Goal: Task Accomplishment & Management: Complete application form

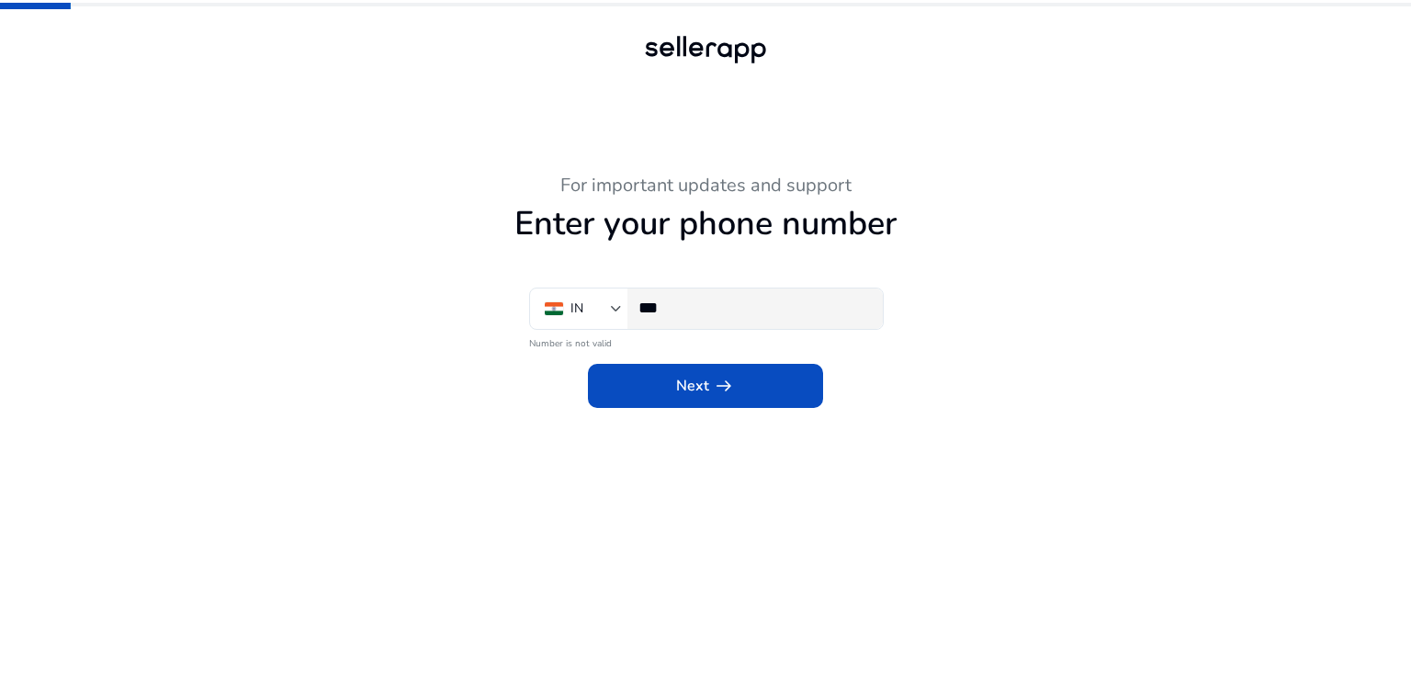
click at [729, 322] on div "***" at bounding box center [754, 309] width 230 height 40
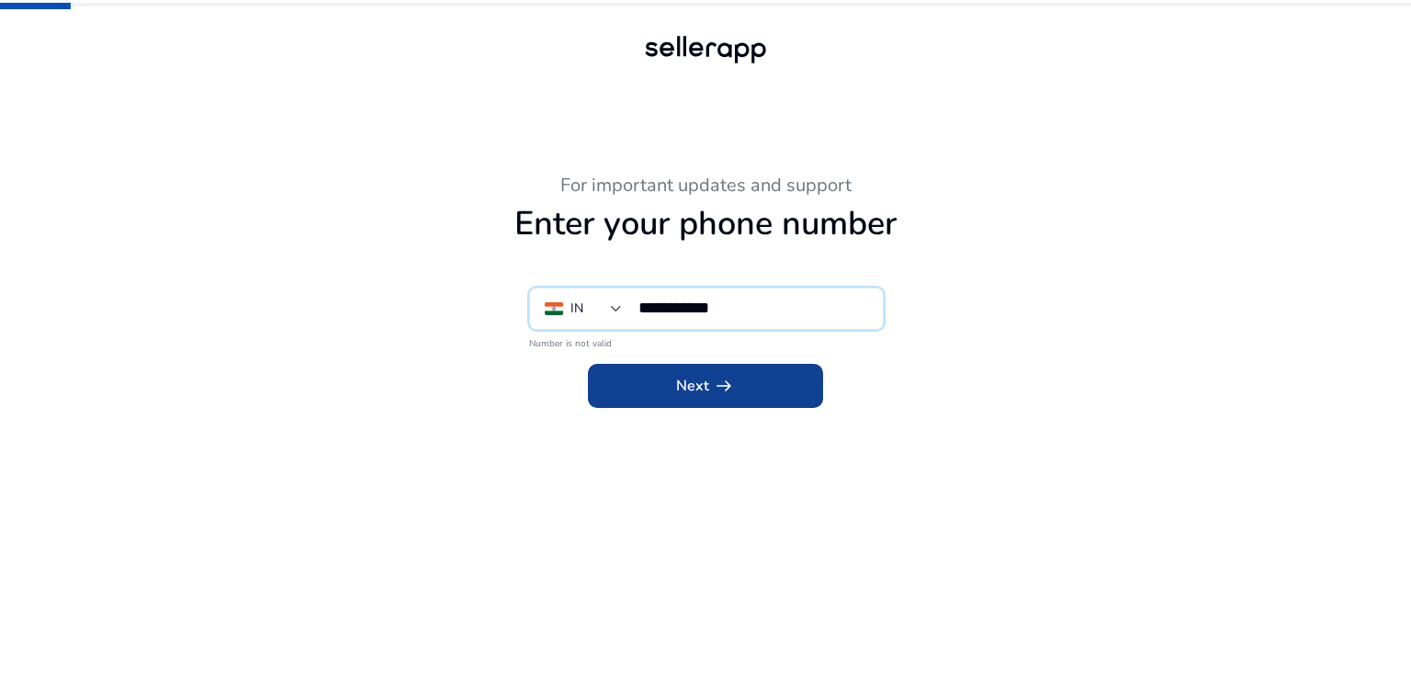
type input "**********"
click at [725, 371] on span at bounding box center [705, 386] width 235 height 44
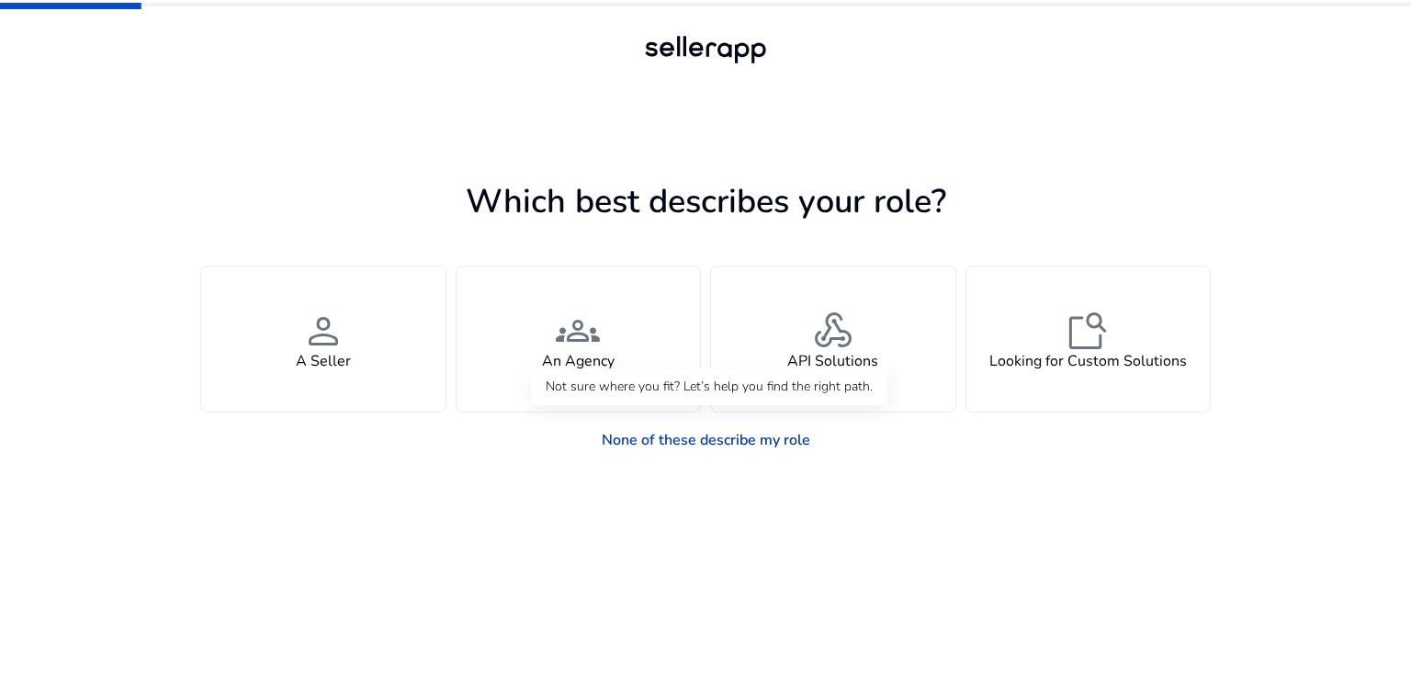
click at [704, 447] on link "None of these describe my role" at bounding box center [706, 440] width 238 height 37
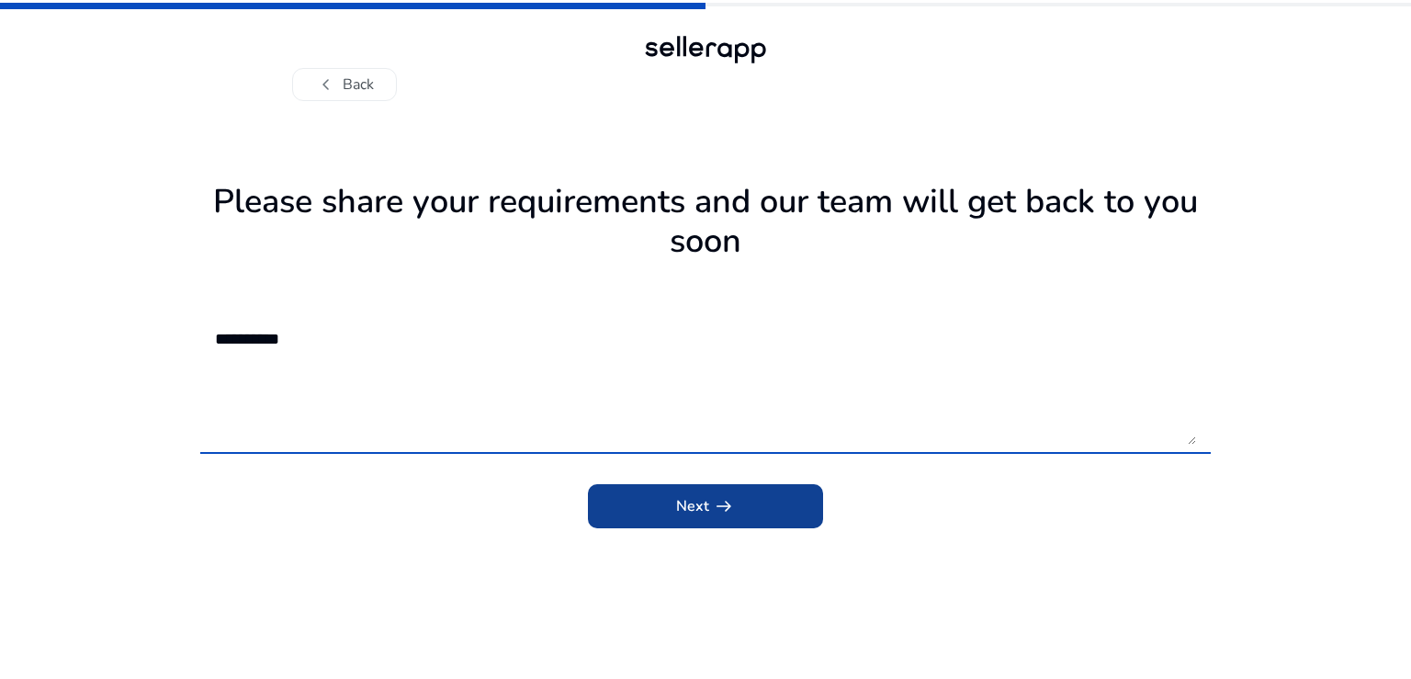
type textarea "*********"
click at [736, 515] on span "submit" at bounding box center [705, 506] width 235 height 44
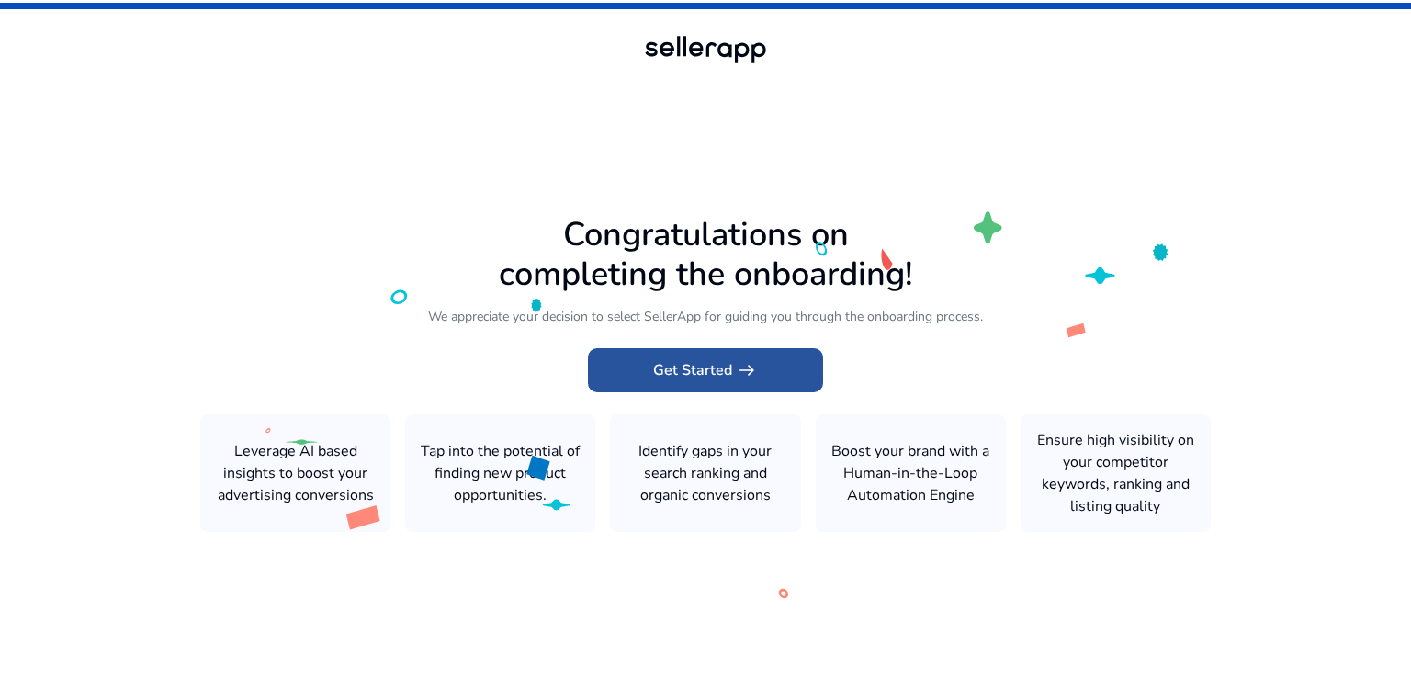
click at [684, 362] on span "Get Started arrow_right_alt" at bounding box center [705, 370] width 105 height 22
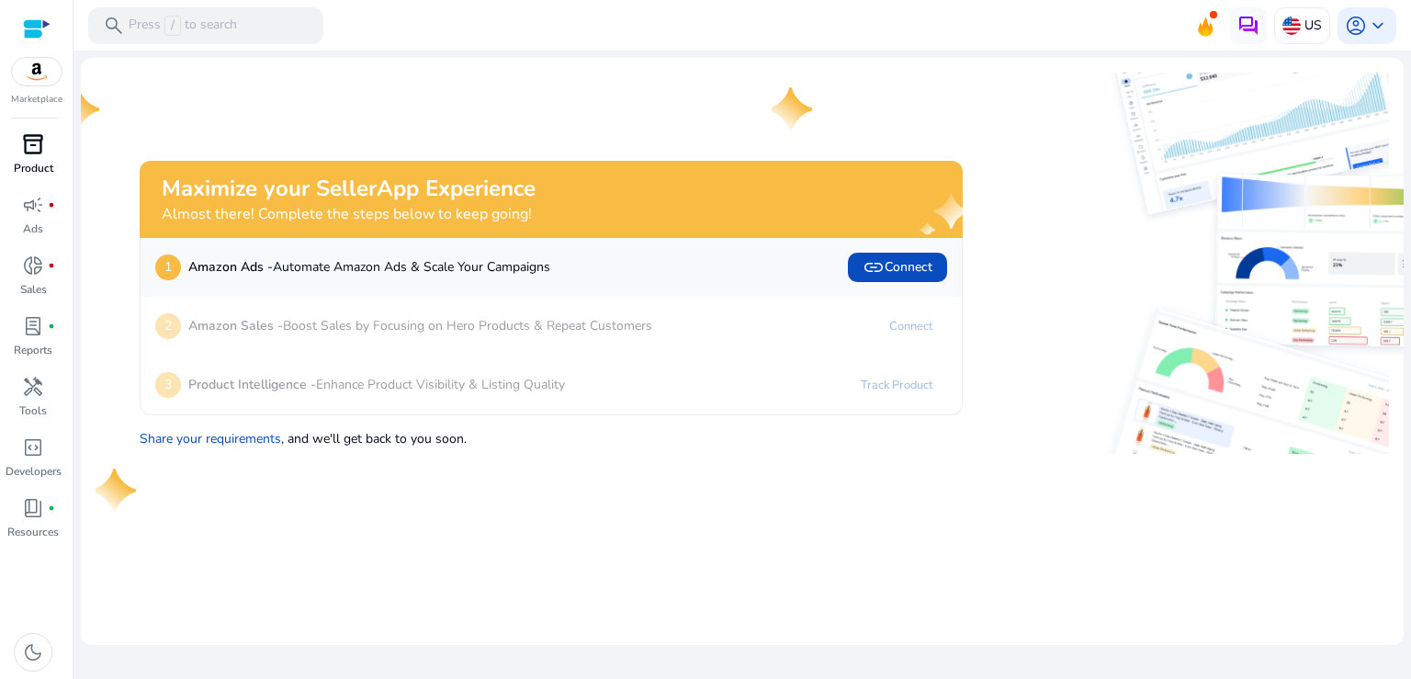
click at [40, 141] on div "inventory_2" at bounding box center [32, 144] width 51 height 29
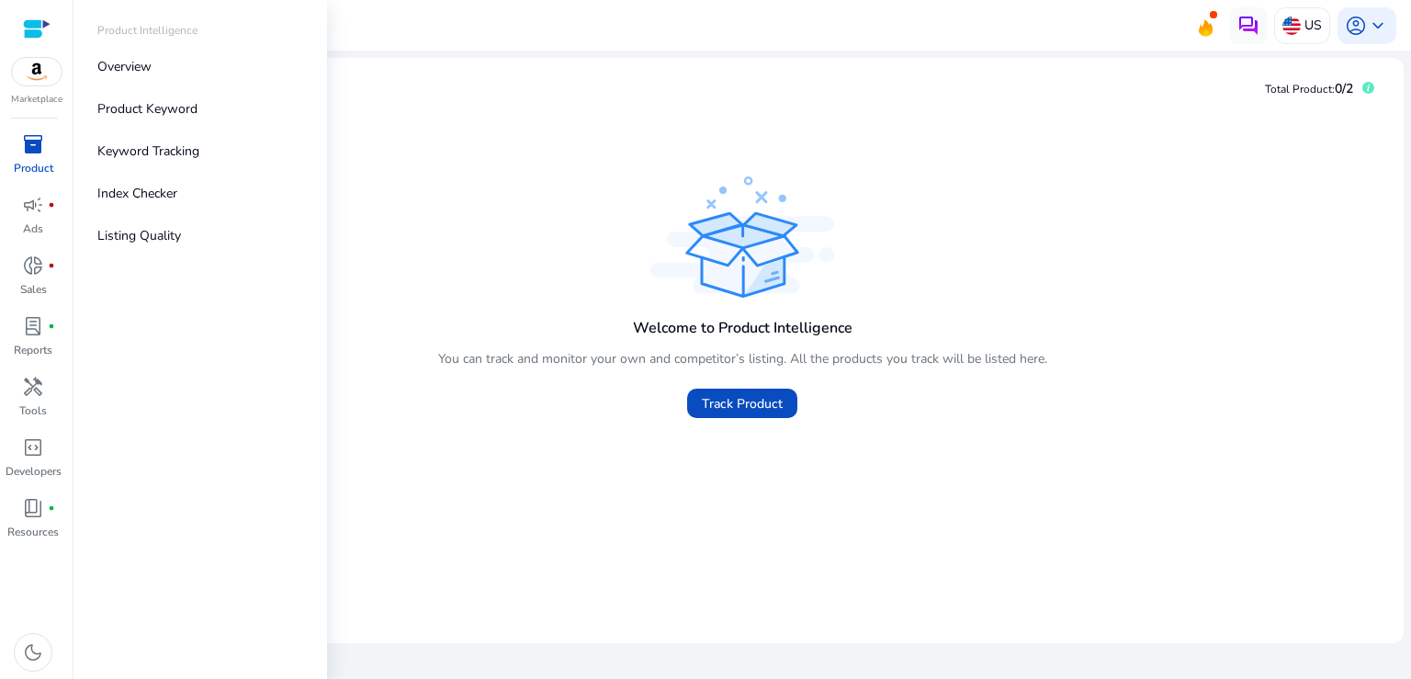
click at [35, 94] on p "Marketplace" at bounding box center [36, 100] width 51 height 14
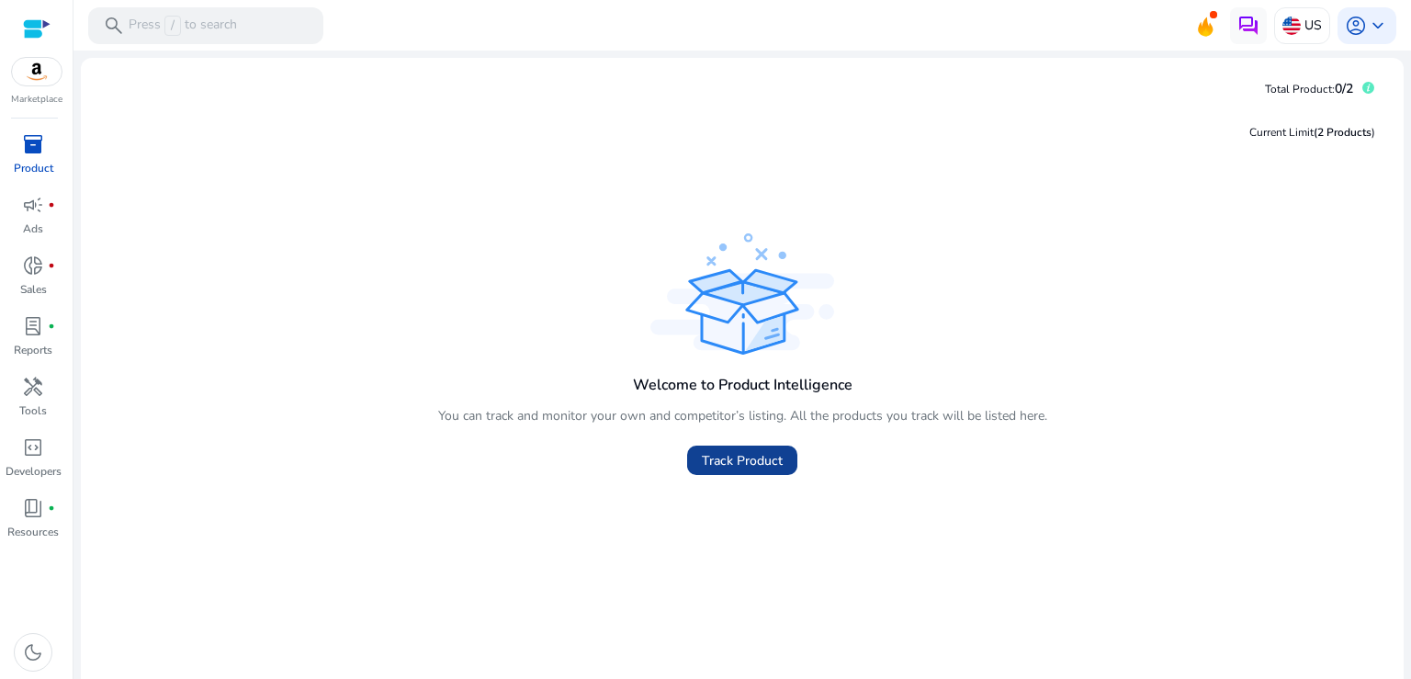
click at [726, 457] on span "Track Product" at bounding box center [742, 460] width 81 height 19
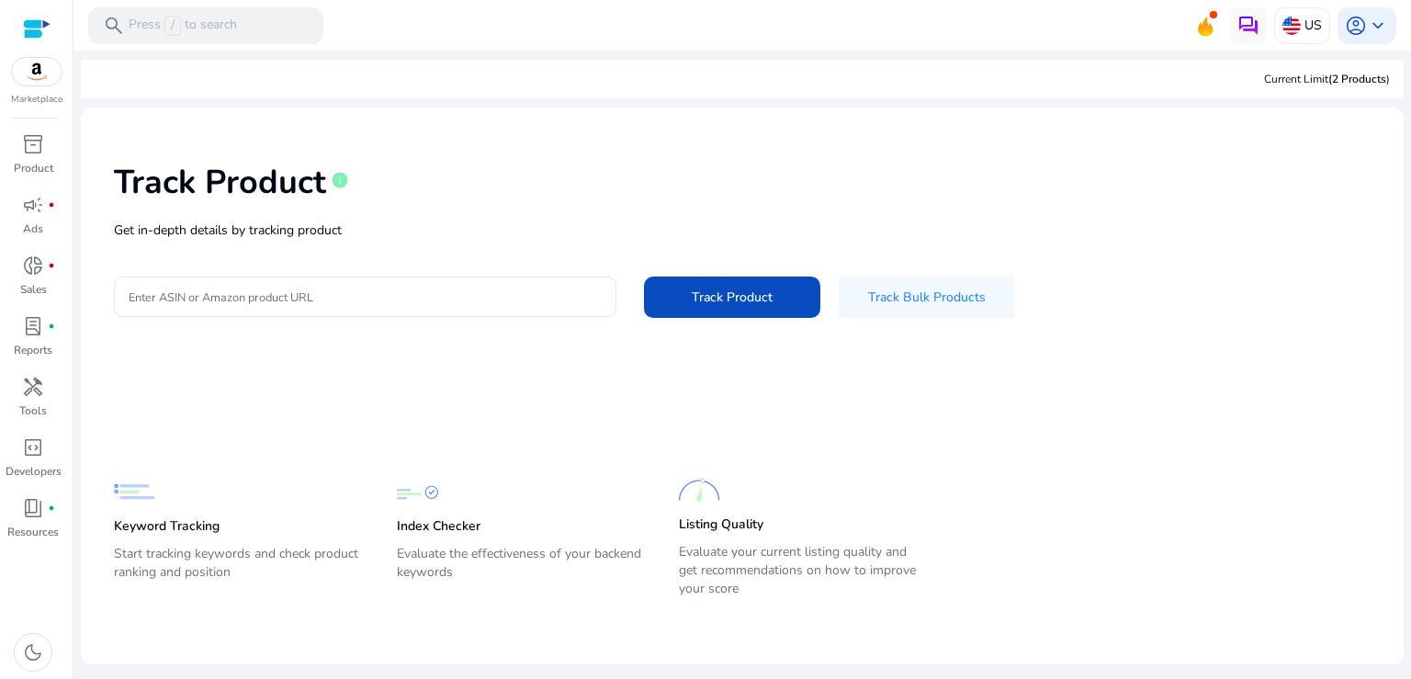
drag, startPoint x: 915, startPoint y: 121, endPoint x: 936, endPoint y: 10, distance: 113.2
click at [936, 10] on mat-sidenav-content "search Press / to search US account_circle keyboard_arrow_down We are getting t…" at bounding box center [743, 339] width 1338 height 679
click at [28, 278] on div "donut_small fiber_manual_record" at bounding box center [32, 265] width 51 height 29
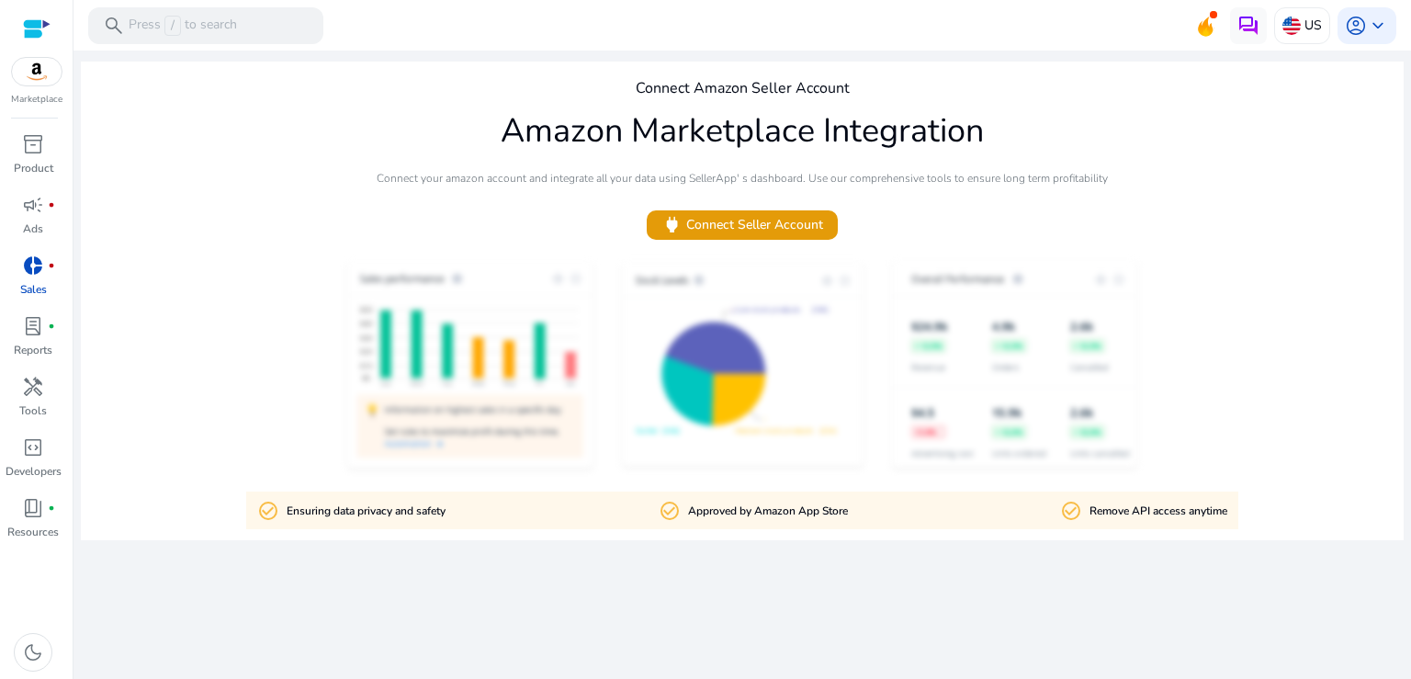
click at [39, 93] on div "Marketplace" at bounding box center [36, 53] width 73 height 107
click at [42, 86] on div at bounding box center [36, 71] width 51 height 29
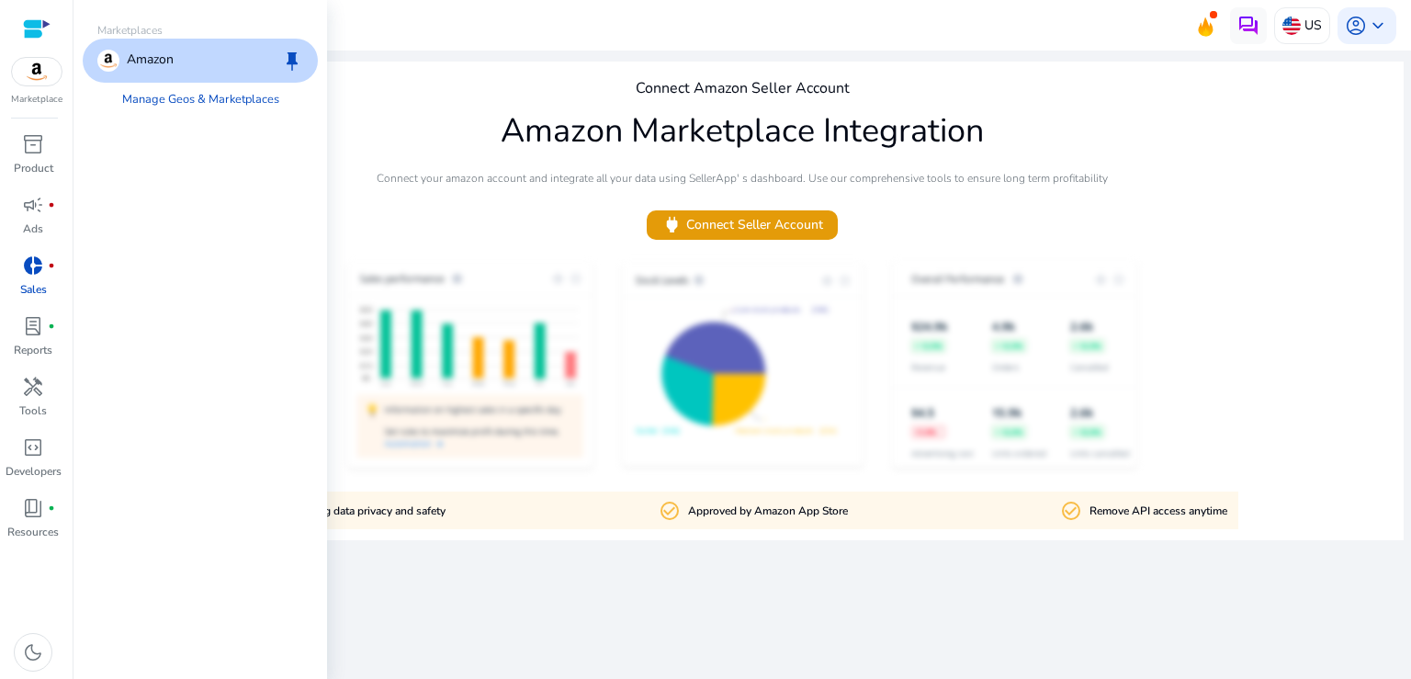
click at [182, 31] on p "Marketplaces" at bounding box center [200, 30] width 235 height 17
click at [157, 52] on p "Amazon" at bounding box center [150, 61] width 47 height 22
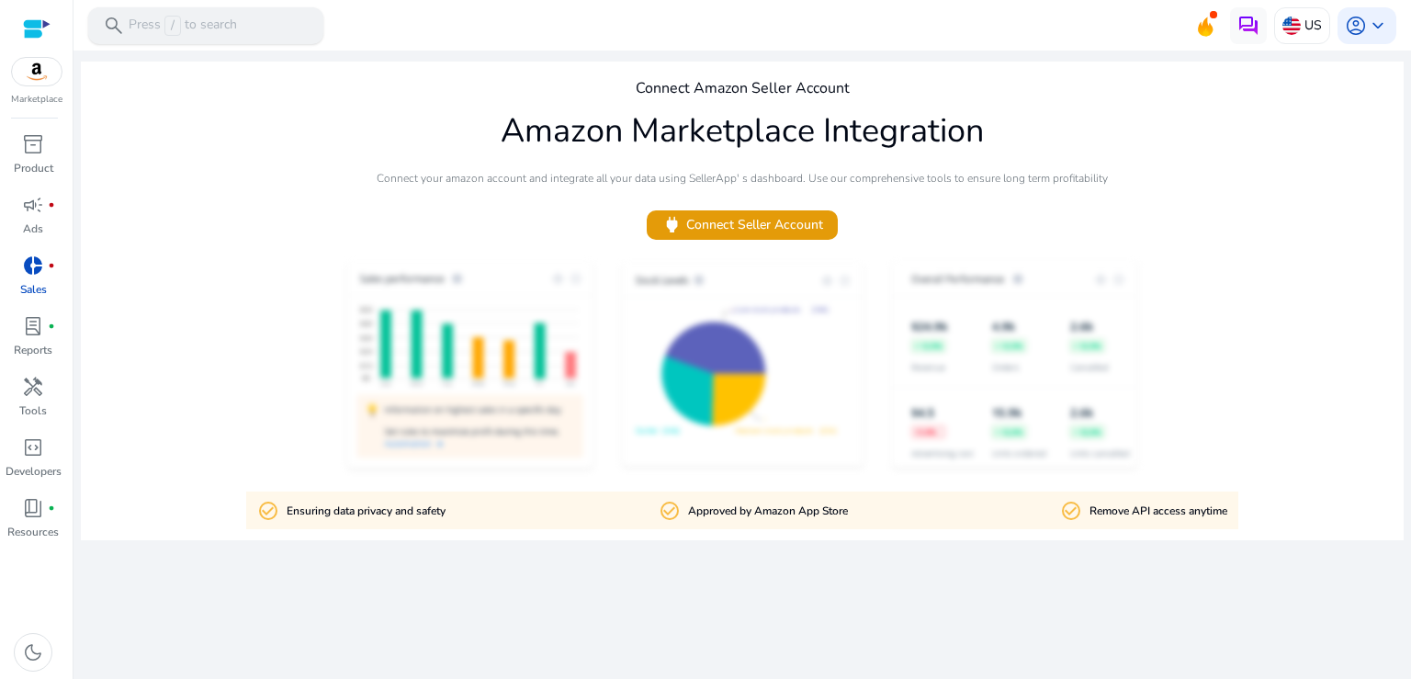
click at [220, 20] on p "Press / to search" at bounding box center [183, 26] width 108 height 20
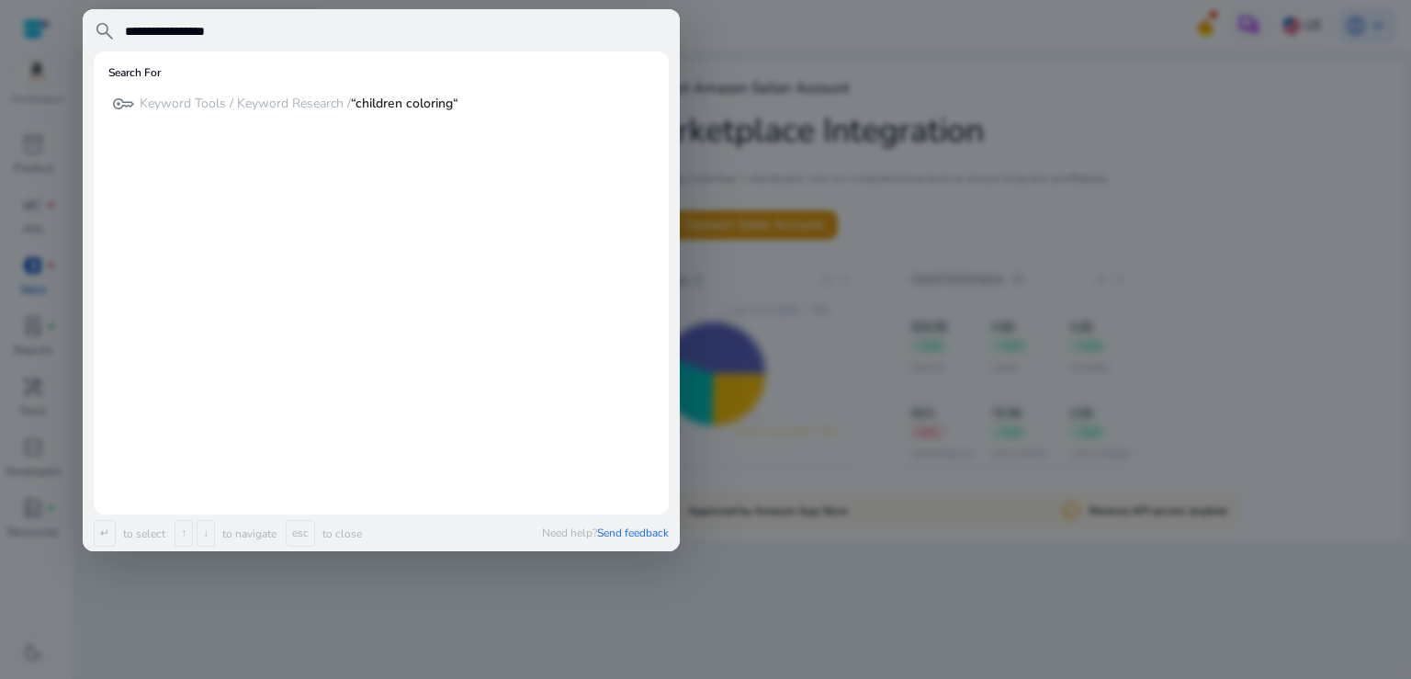
type input "**********"
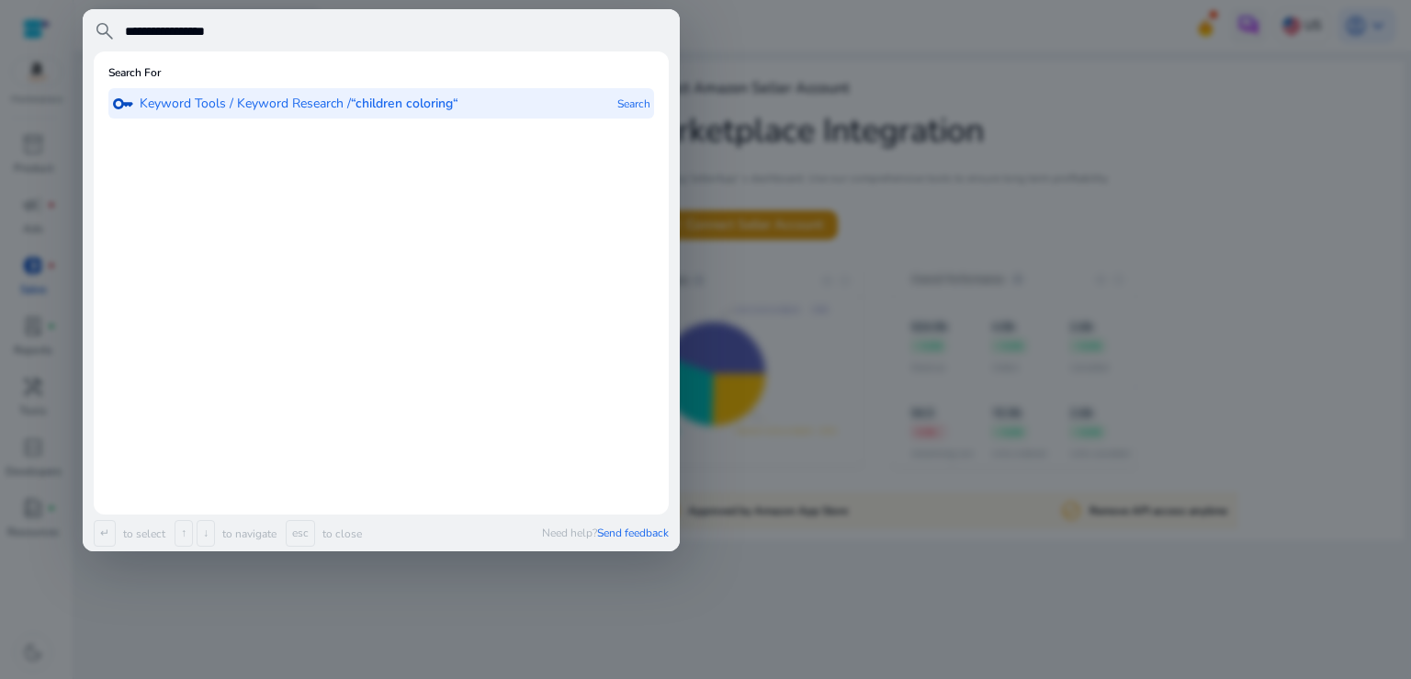
click at [366, 96] on b "“children coloring“" at bounding box center [405, 103] width 108 height 17
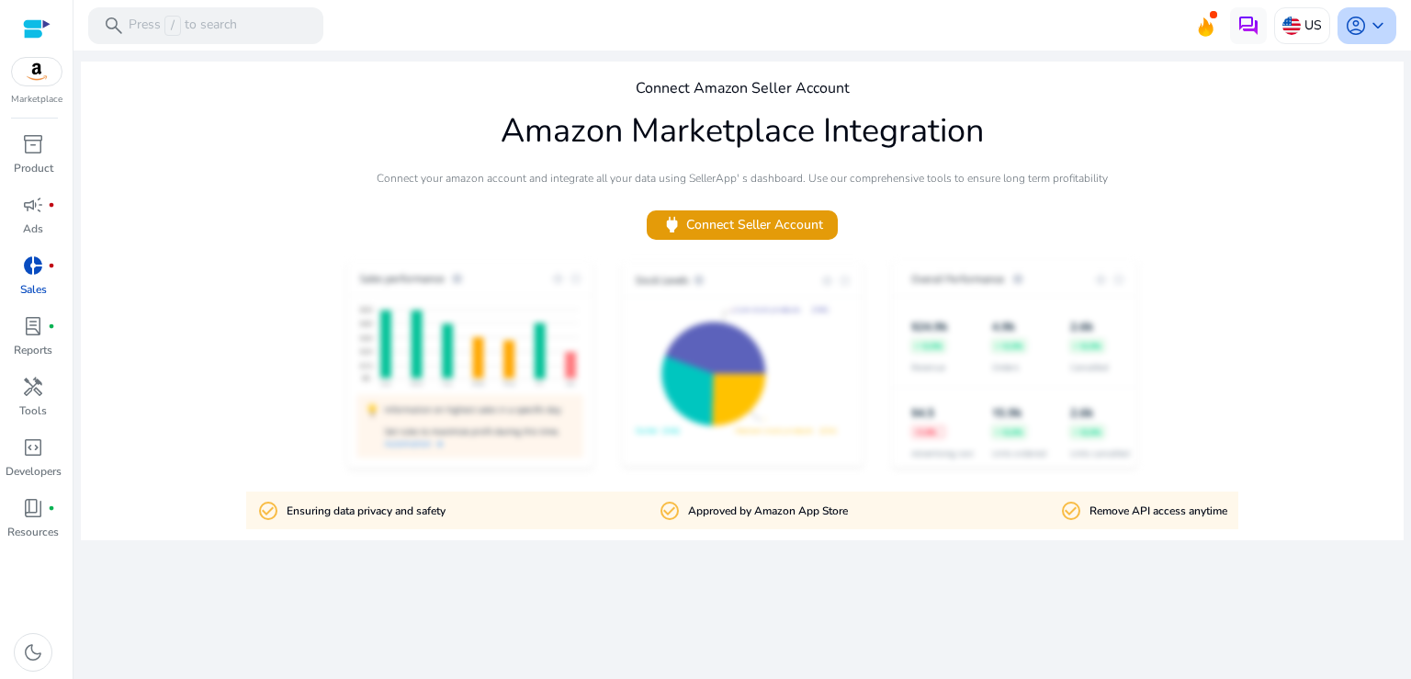
click at [1374, 20] on span "keyboard_arrow_down" at bounding box center [1378, 26] width 22 height 22
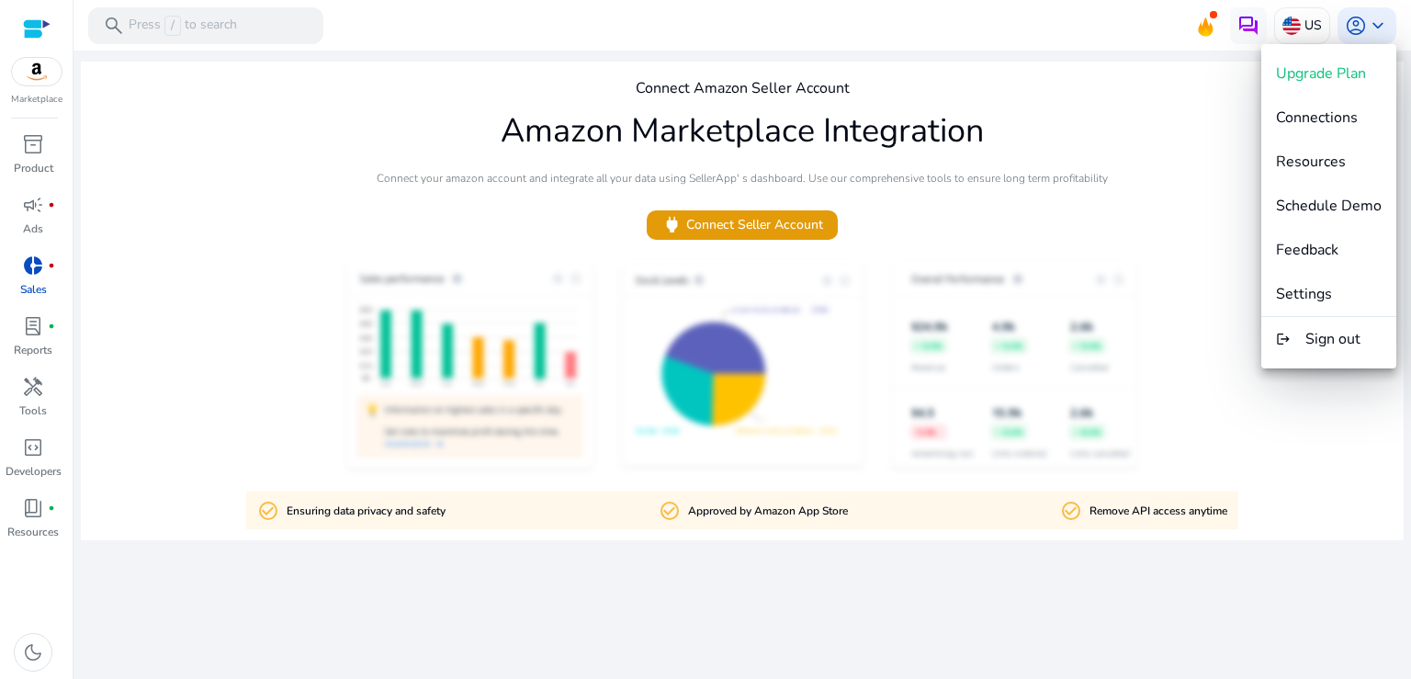
click at [1198, 123] on div at bounding box center [705, 339] width 1411 height 679
